Goal: Task Accomplishment & Management: Use online tool/utility

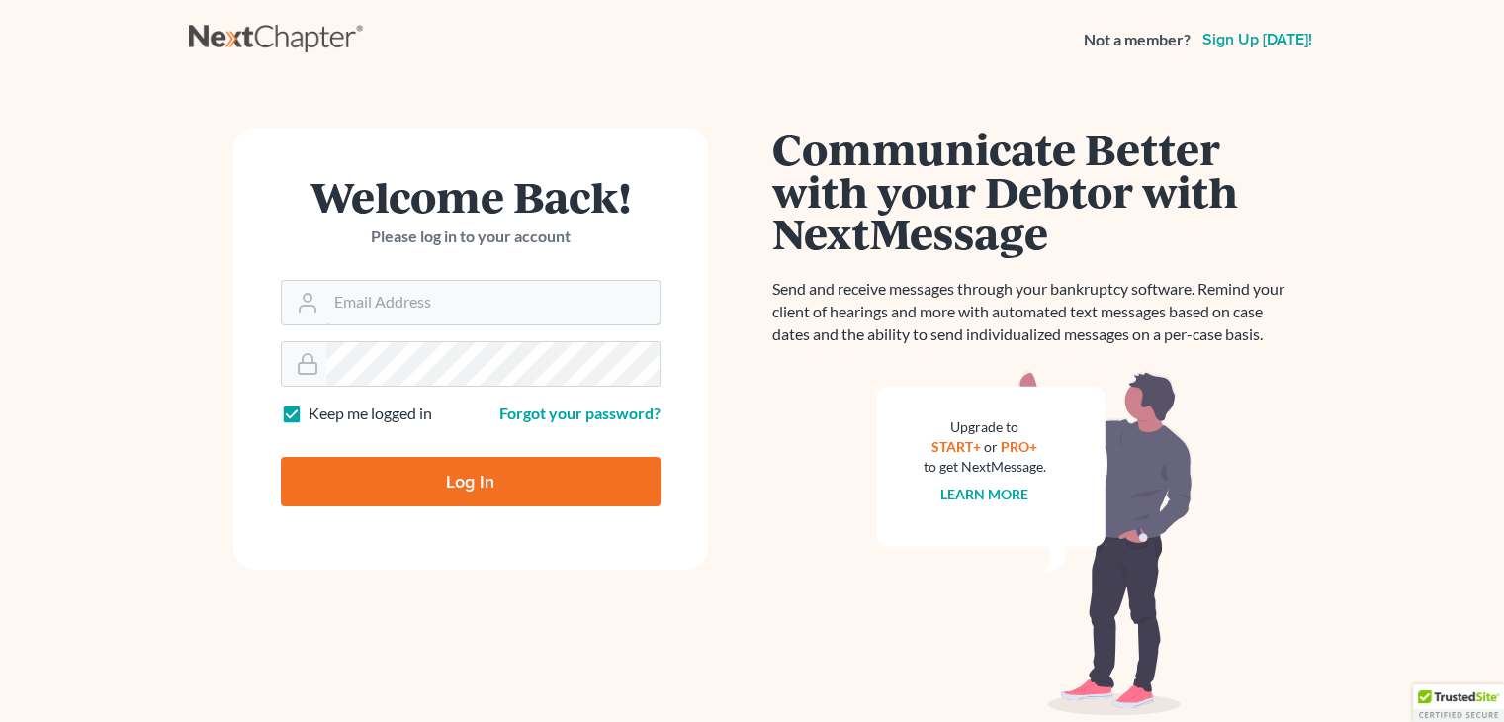
type input "[EMAIL_ADDRESS][DOMAIN_NAME]"
click at [494, 483] on input "Log In" at bounding box center [471, 481] width 380 height 49
type input "Thinking..."
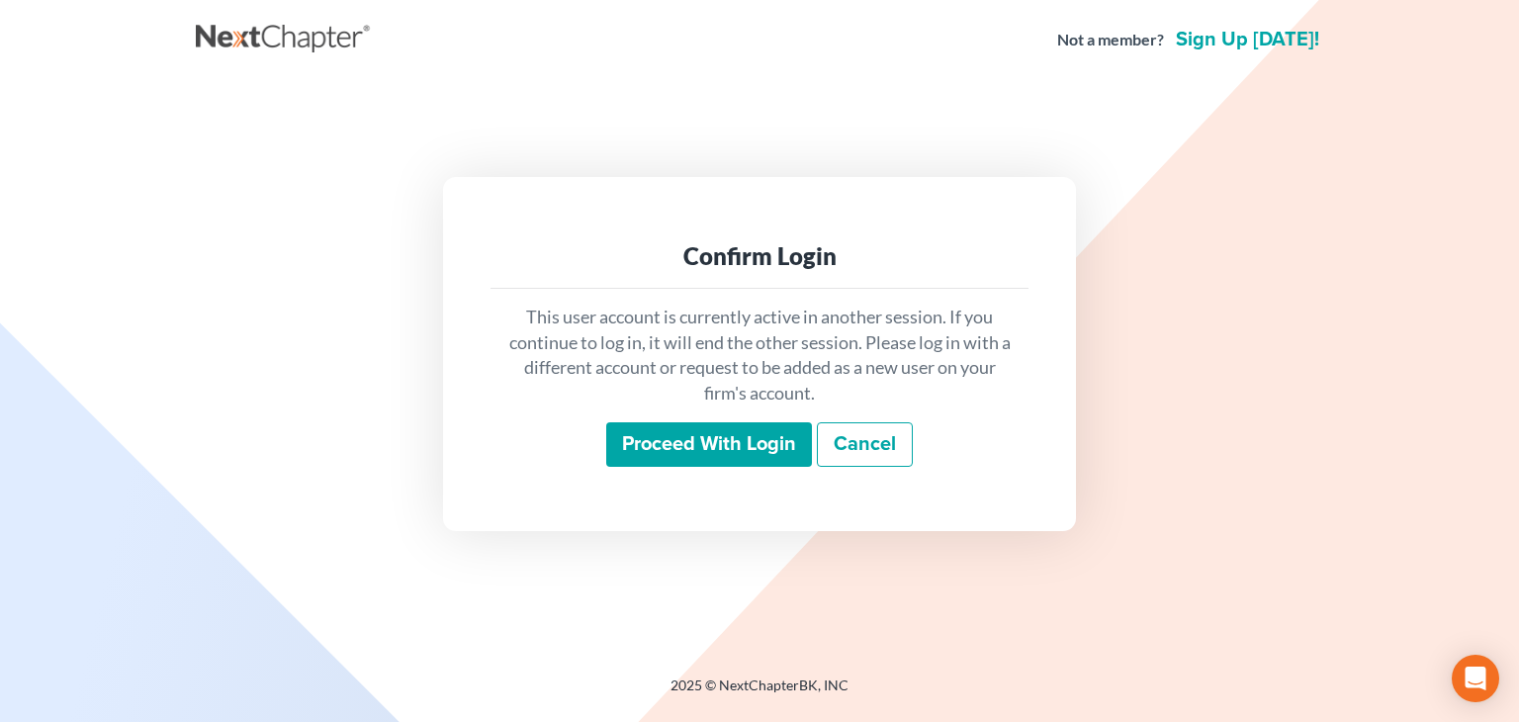
click at [672, 444] on input "Proceed with login" at bounding box center [709, 444] width 206 height 45
